Goal: Task Accomplishment & Management: Use online tool/utility

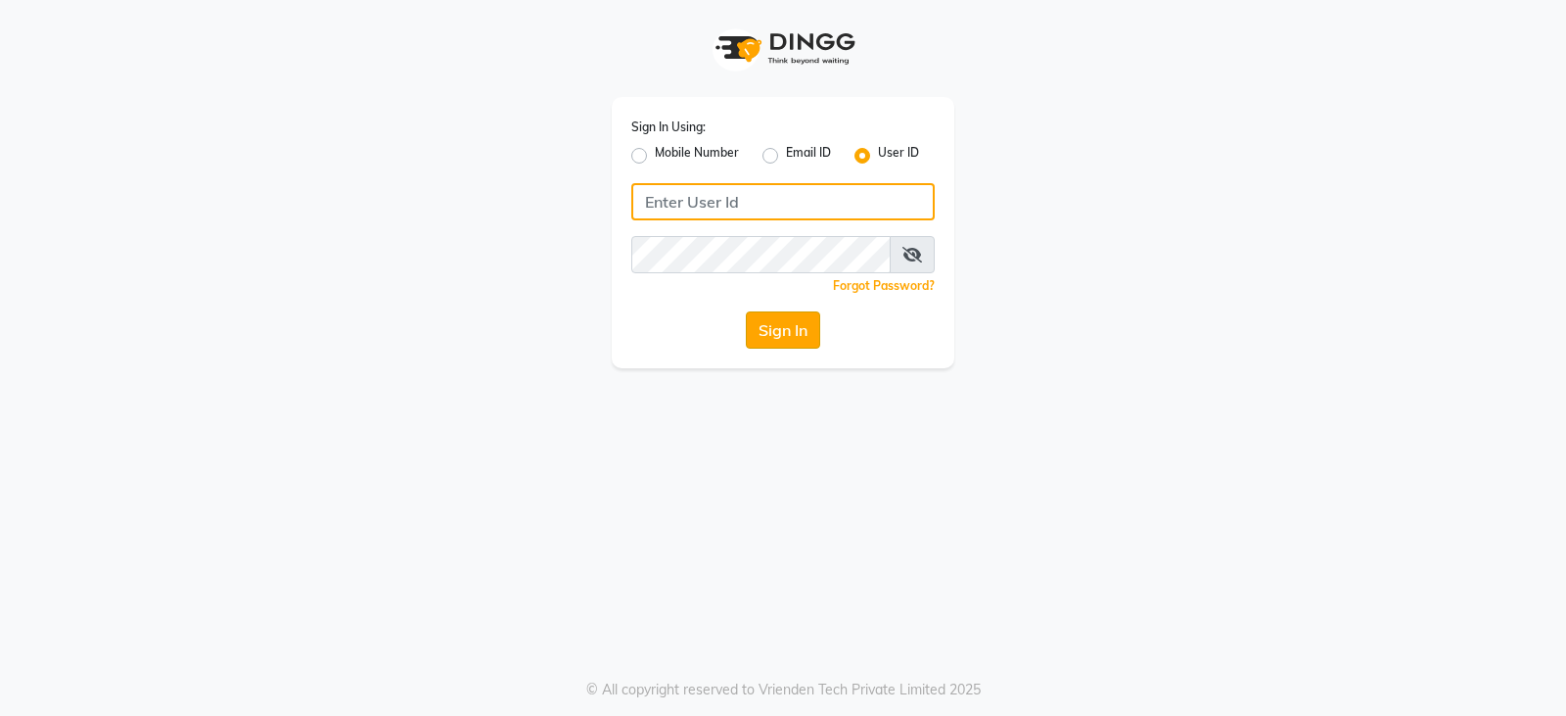
type input "styleonsalon"
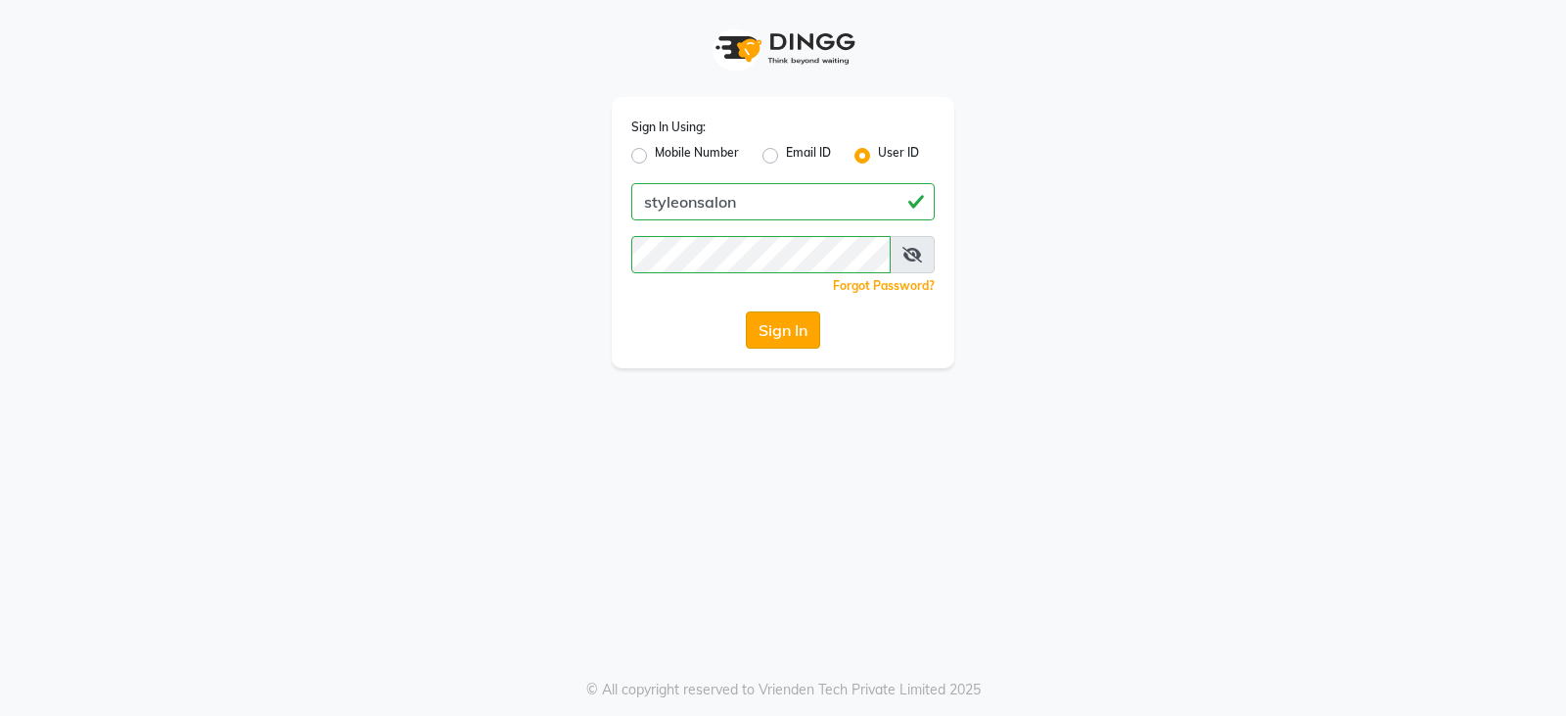
click at [775, 328] on button "Sign In" at bounding box center [783, 329] width 74 height 37
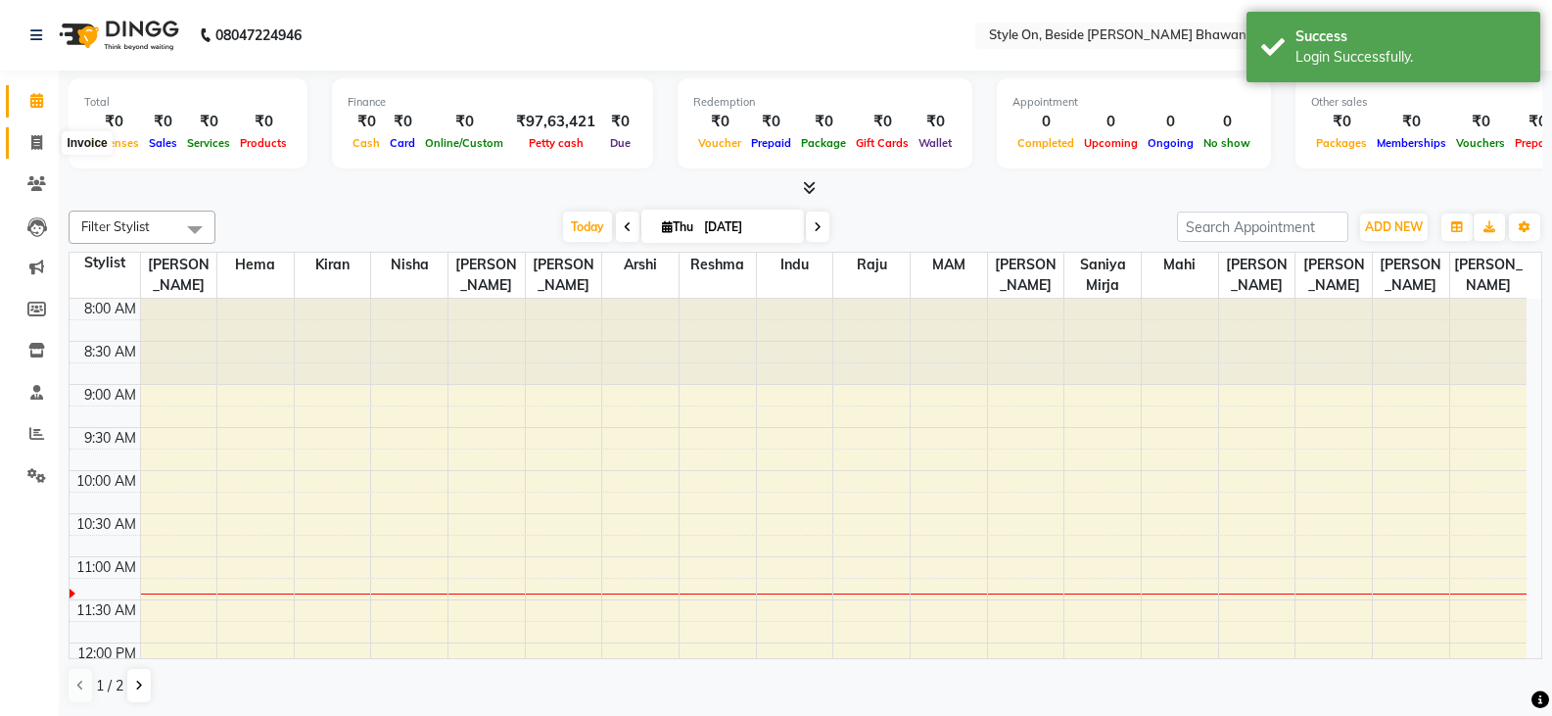
click at [32, 135] on icon at bounding box center [36, 142] width 11 height 15
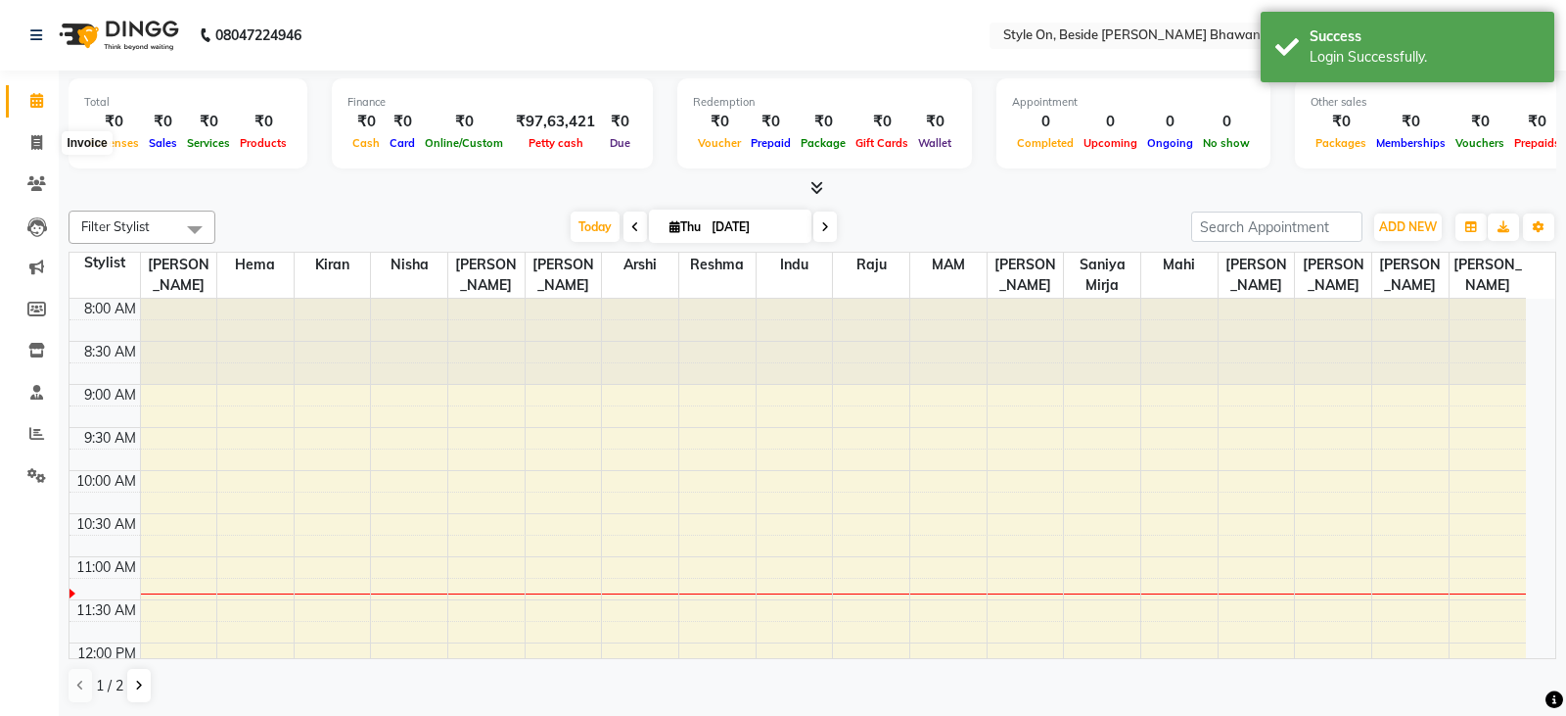
select select "service"
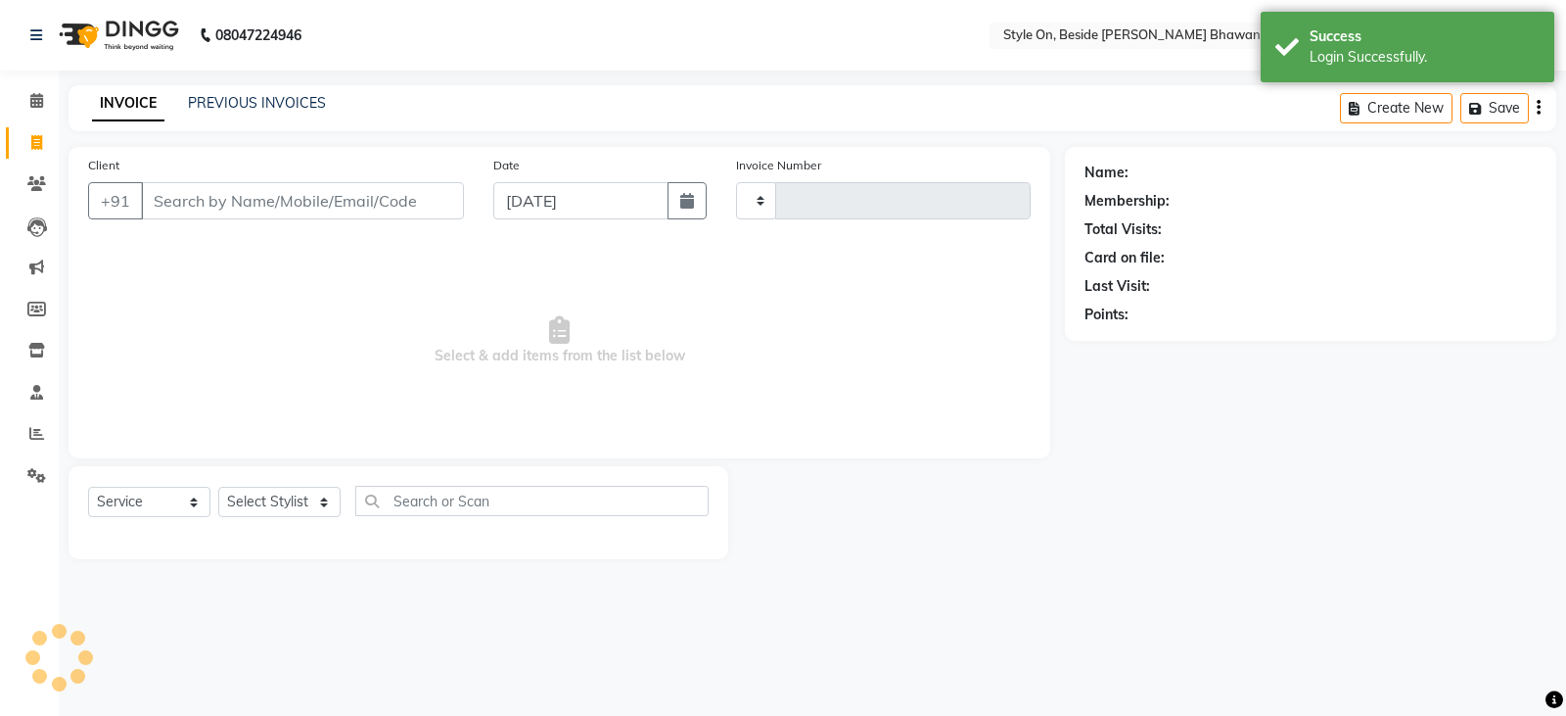
type input "0761"
select select "4700"
